Goal: Task Accomplishment & Management: Use online tool/utility

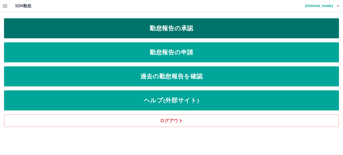
click at [105, 34] on link "勤怠報告の承認" at bounding box center [171, 28] width 335 height 20
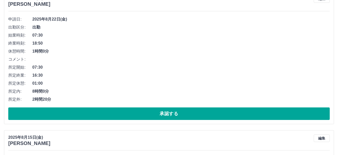
scroll to position [527, 0]
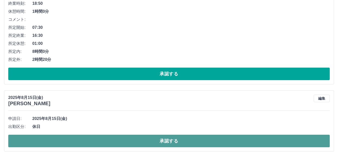
click at [200, 141] on button "承認する" at bounding box center [169, 141] width 322 height 13
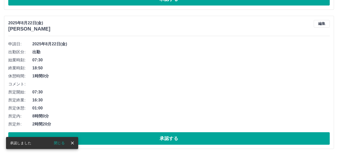
scroll to position [463, 0]
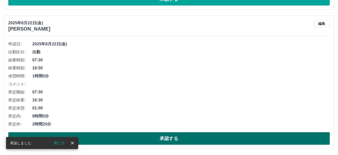
click at [219, 139] on button "承認する" at bounding box center [169, 138] width 322 height 13
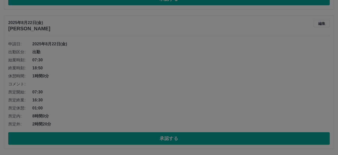
scroll to position [323, 0]
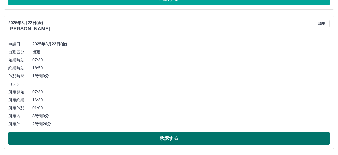
click at [276, 136] on button "承認する" at bounding box center [169, 138] width 322 height 13
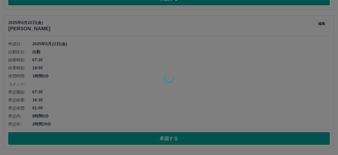
scroll to position [183, 0]
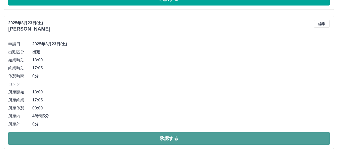
click at [267, 135] on button "承認する" at bounding box center [169, 138] width 322 height 13
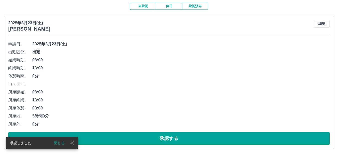
scroll to position [44, 0]
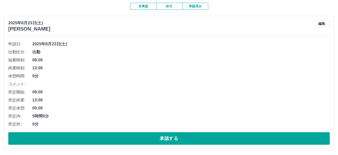
click at [298, 140] on button "承認する" at bounding box center [169, 138] width 322 height 13
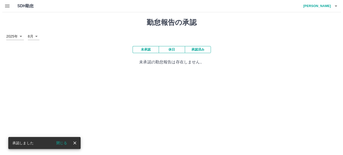
scroll to position [0, 0]
